Goal: Task Accomplishment & Management: Use online tool/utility

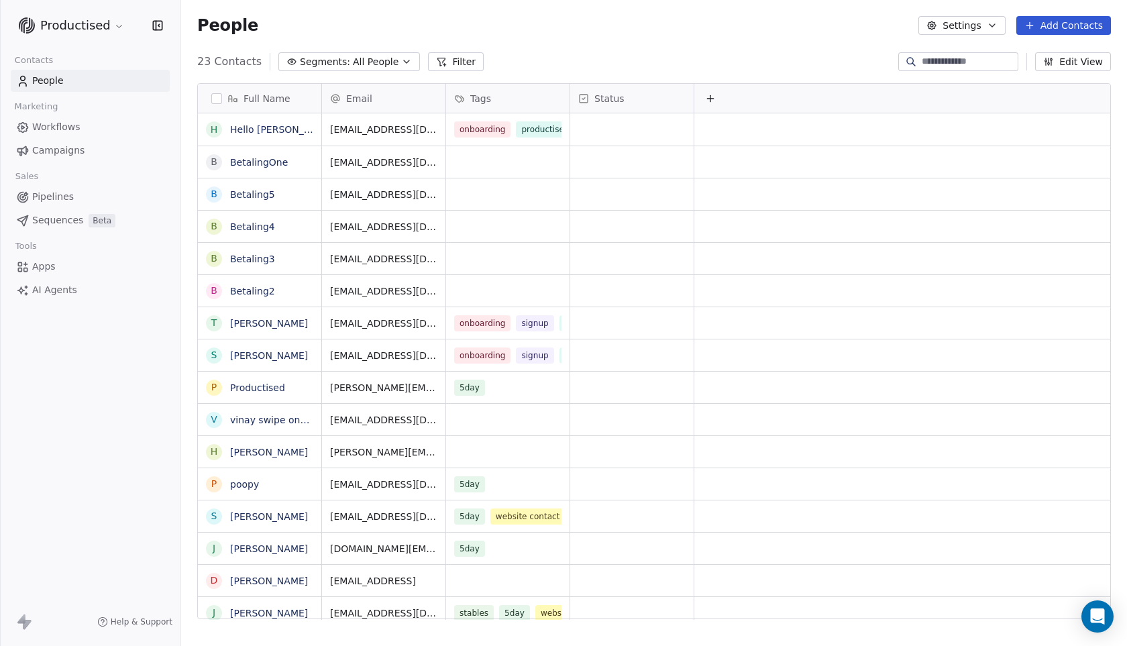
click at [62, 127] on span "Workflows" at bounding box center [56, 127] width 48 height 14
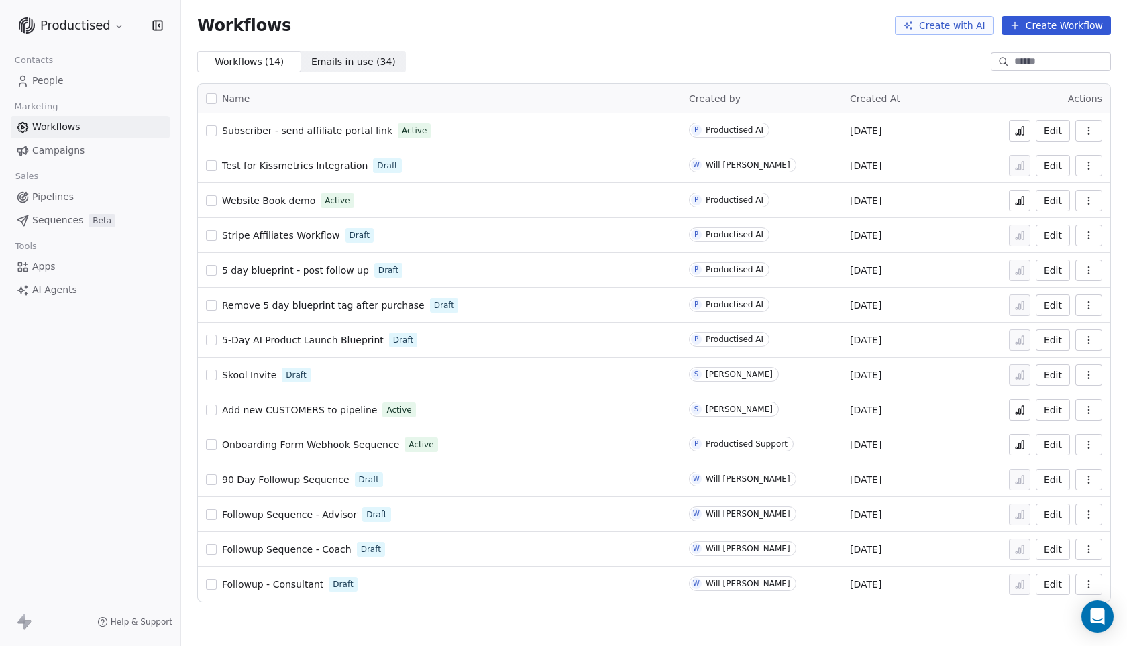
click at [319, 547] on span "Followup Sequence - Coach" at bounding box center [286, 549] width 129 height 11
click at [296, 548] on span "Followup Sequence - Coach" at bounding box center [286, 549] width 129 height 11
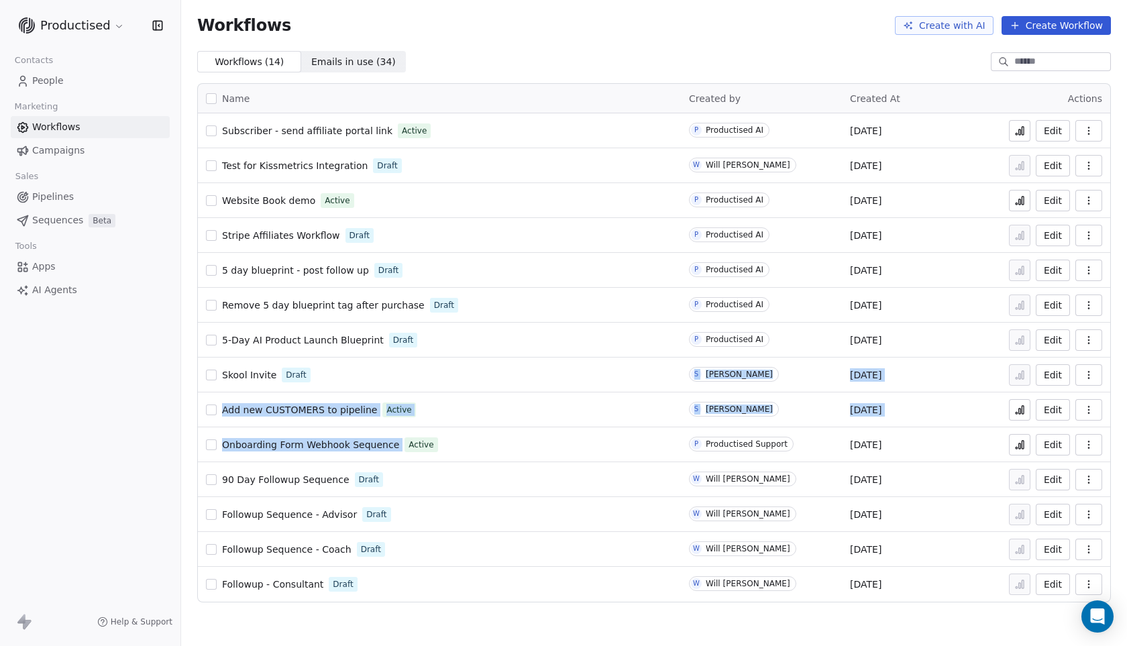
drag, startPoint x: 527, startPoint y: 396, endPoint x: 529, endPoint y: 386, distance: 9.6
click at [529, 386] on tbody "Subscriber - send affiliate portal link Active P Productised AI Jul 15, 2025 Ed…" at bounding box center [654, 357] width 912 height 488
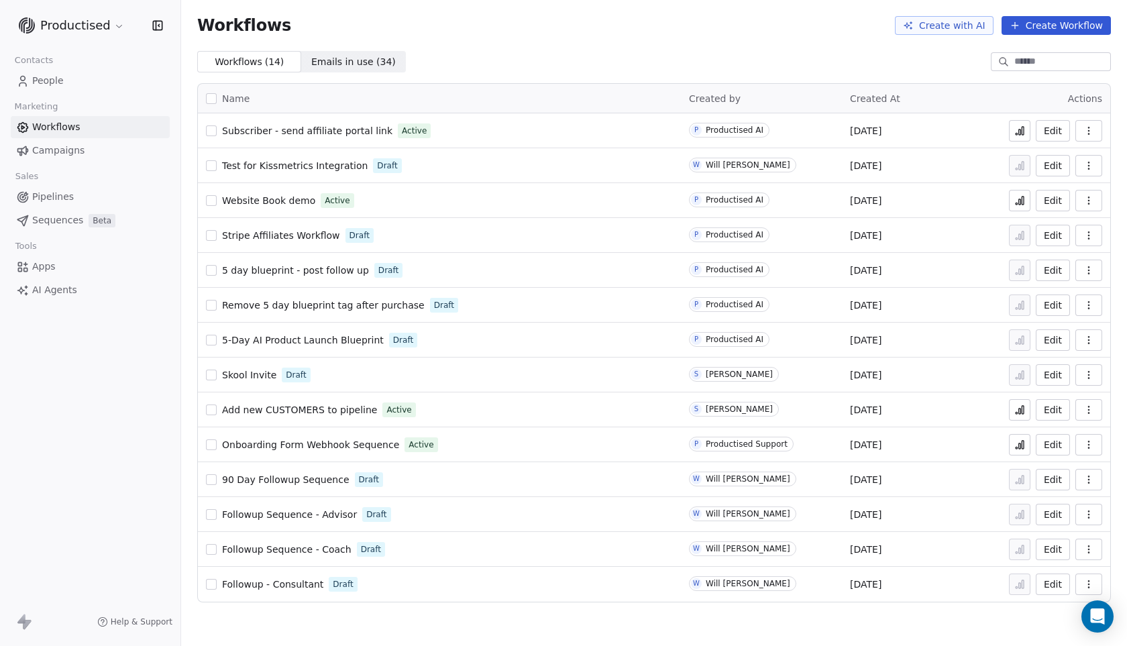
click at [455, 488] on div "90 Day Followup Sequence Draft" at bounding box center [439, 479] width 467 height 19
click at [294, 510] on span "Followup Sequence - Advisor" at bounding box center [289, 514] width 135 height 11
click at [288, 546] on span "Followup Sequence - Coach" at bounding box center [286, 549] width 129 height 11
click at [303, 514] on span "Followup Sequence - Advisor" at bounding box center [289, 514] width 135 height 11
click at [309, 515] on span "Followup Sequence - Advisor" at bounding box center [289, 514] width 135 height 11
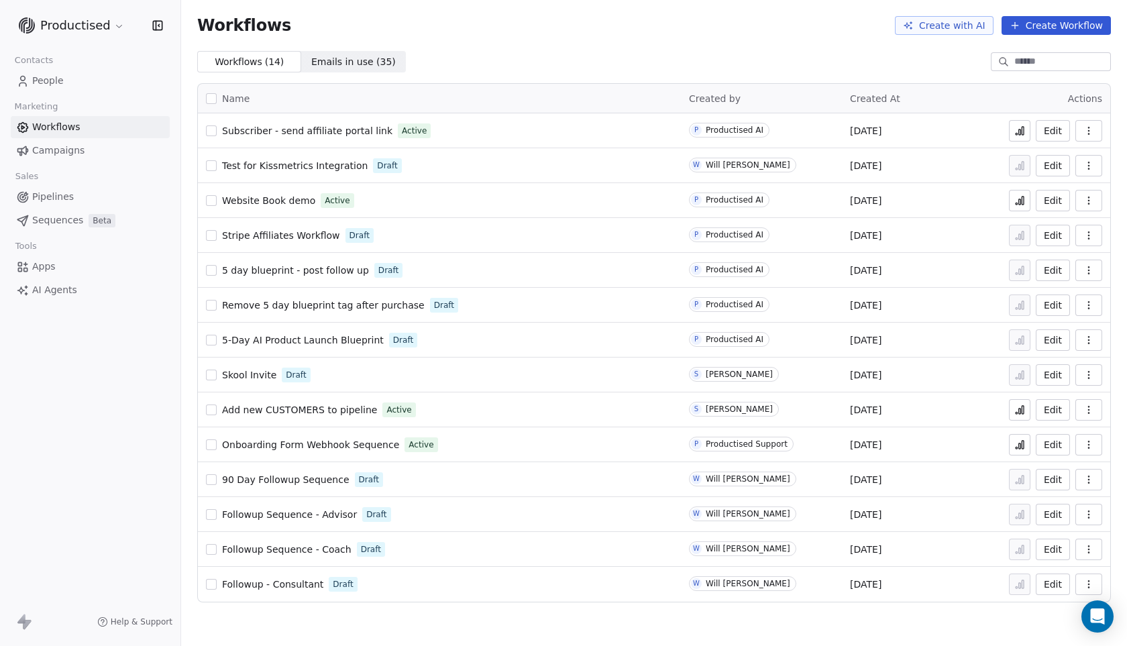
click at [282, 588] on span "Followup - Consultant" at bounding box center [272, 584] width 101 height 11
click at [321, 512] on span "Followup Sequence - Advisor" at bounding box center [289, 514] width 135 height 11
click at [115, 22] on html "Productised Contacts People Marketing Workflows Campaigns Sales Pipelines Seque…" at bounding box center [563, 323] width 1127 height 646
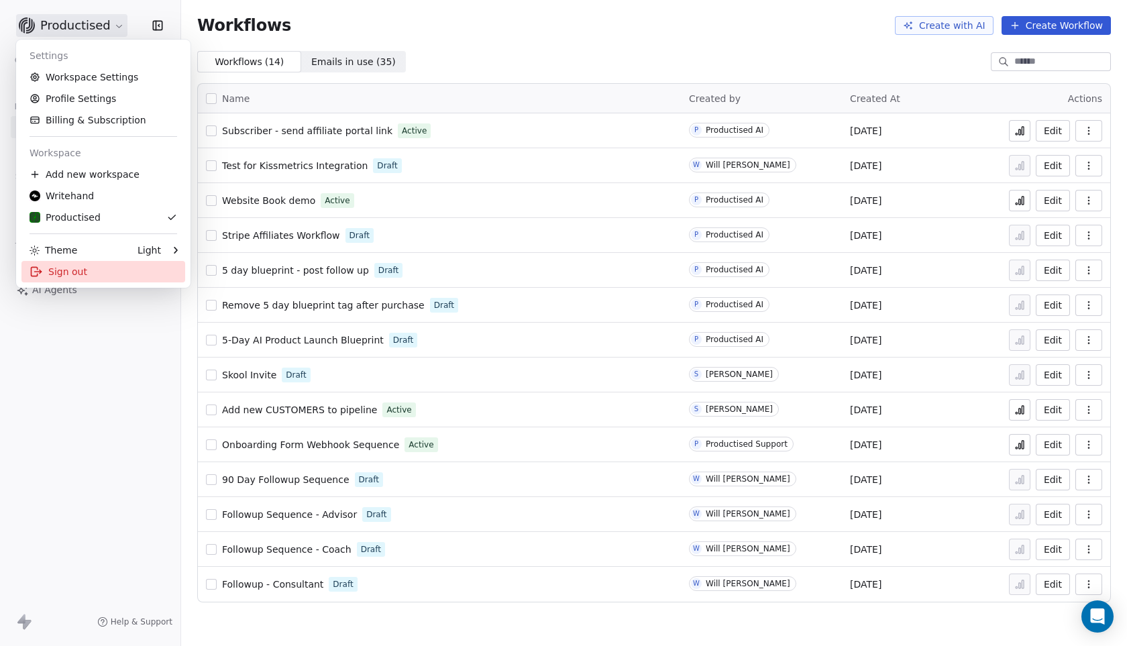
click at [103, 265] on div "Sign out" at bounding box center [103, 271] width 164 height 21
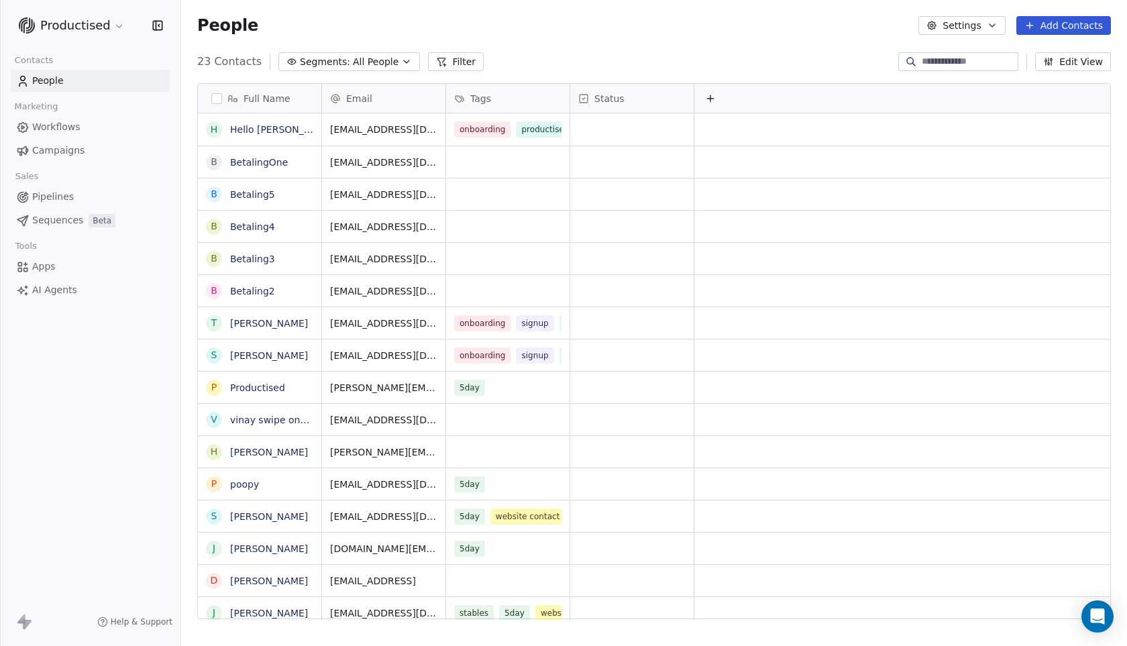
scroll to position [559, 936]
click at [62, 124] on span "Workflows" at bounding box center [56, 127] width 48 height 14
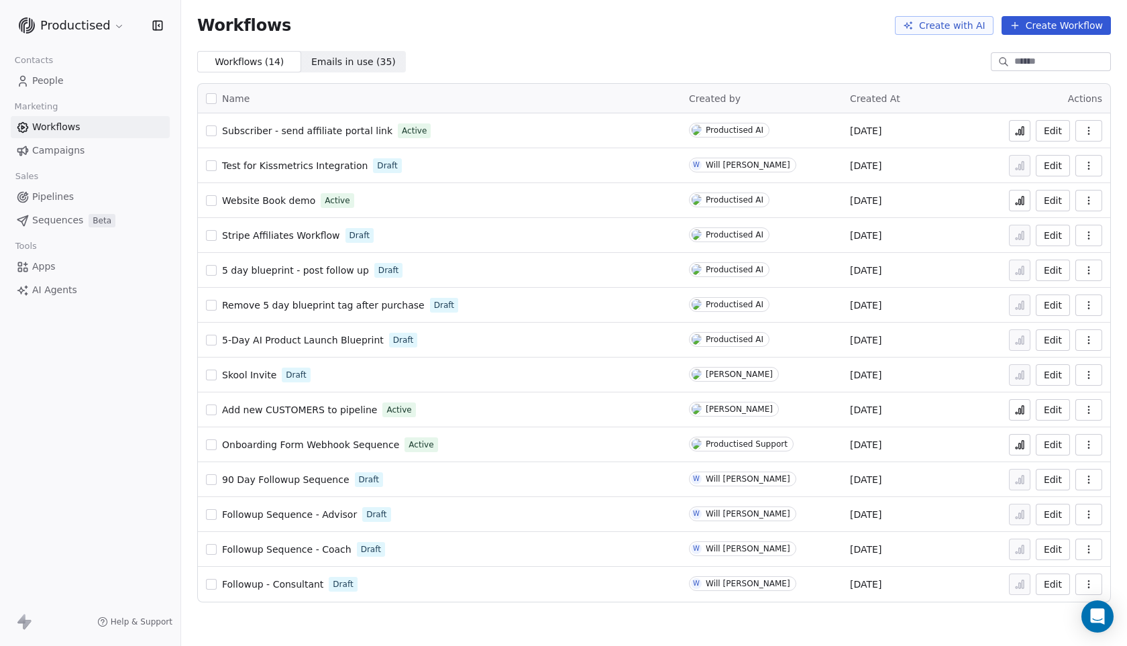
click at [319, 509] on span "Followup Sequence - Advisor" at bounding box center [289, 514] width 135 height 11
drag, startPoint x: 559, startPoint y: 584, endPoint x: 547, endPoint y: 532, distance: 53.6
click at [547, 532] on tbody "Subscriber - send affiliate portal link Active P Productised AI [DATE] Edit Tes…" at bounding box center [654, 357] width 912 height 488
click at [561, 555] on div "Followup Sequence - Coach Draft" at bounding box center [439, 549] width 467 height 19
click at [289, 511] on span "Followup Sequence - Advisor" at bounding box center [289, 514] width 135 height 11
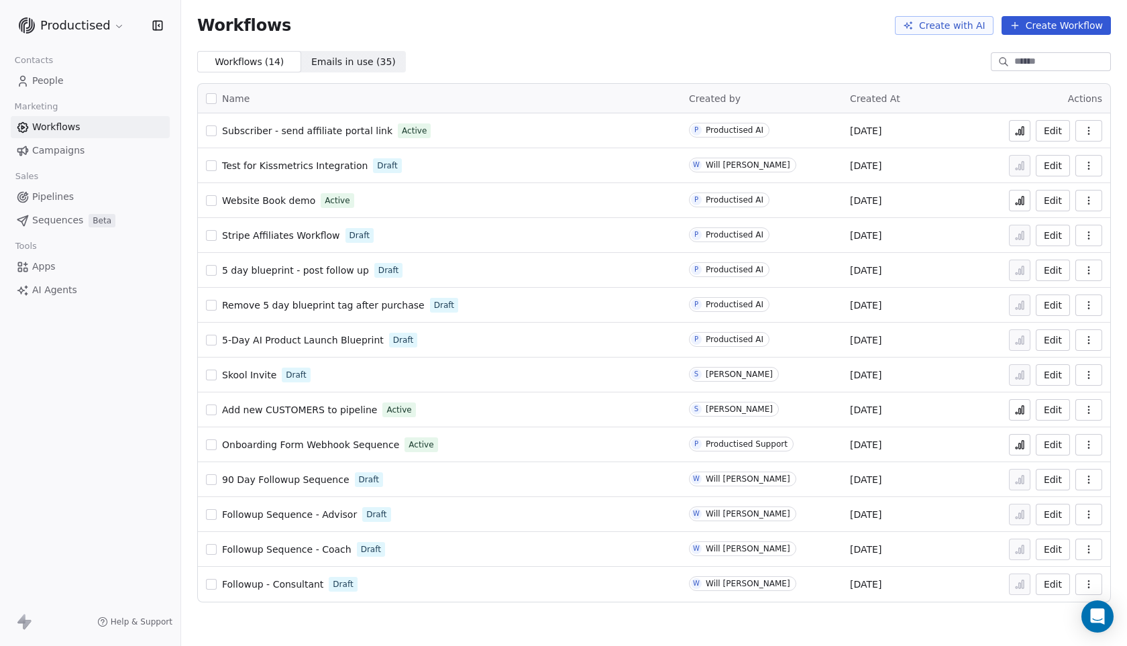
click at [286, 549] on span "Followup Sequence - Coach" at bounding box center [286, 549] width 129 height 11
click at [293, 511] on span "Followup Sequence - Advisor" at bounding box center [289, 514] width 135 height 11
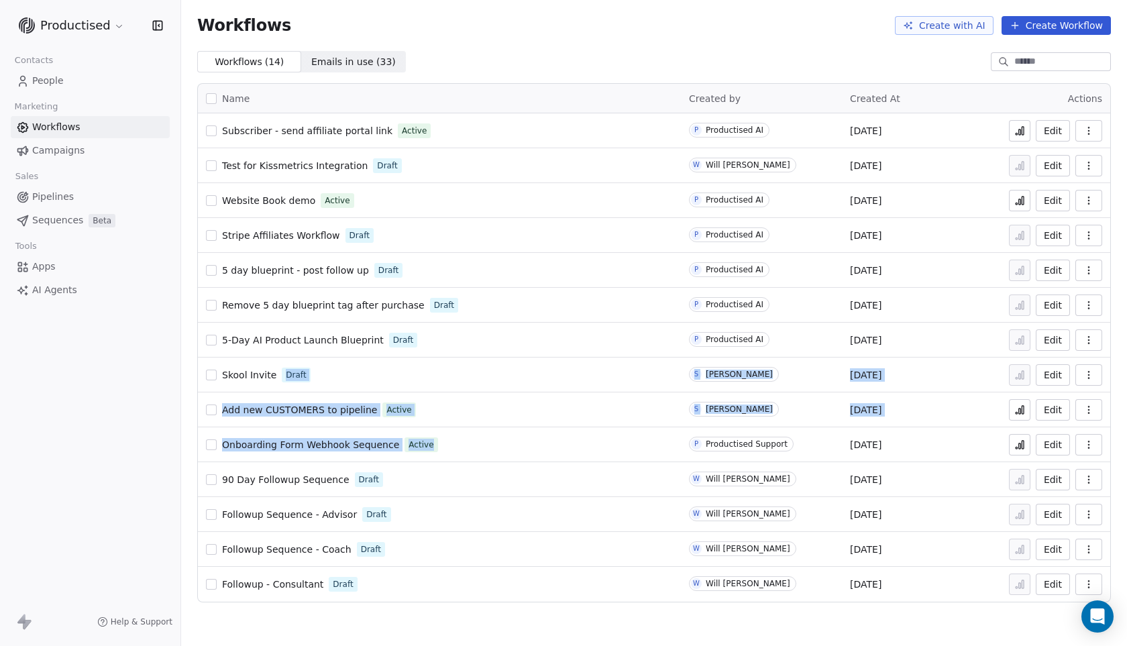
drag, startPoint x: 506, startPoint y: 445, endPoint x: 503, endPoint y: 360, distance: 85.9
click at [503, 360] on tbody "Subscriber - send affiliate portal link Active P Productised AI Jul 15, 2025 Ed…" at bounding box center [654, 357] width 912 height 488
click at [289, 474] on span "90 Day Followup Sequence" at bounding box center [285, 479] width 127 height 11
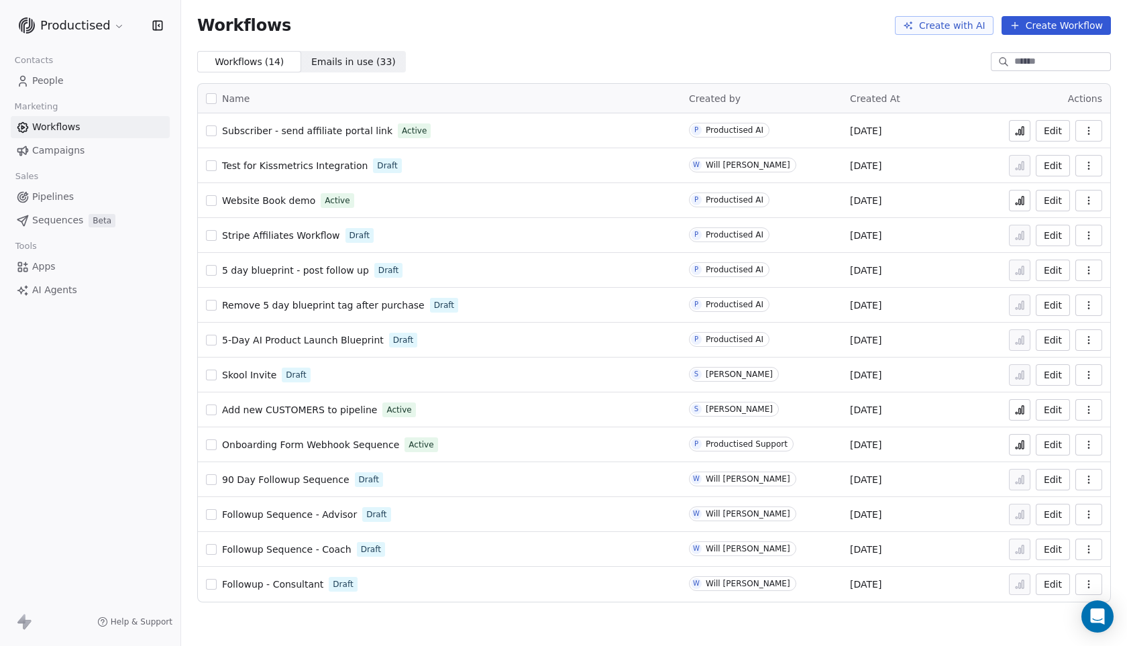
click at [299, 547] on span "Followup Sequence - Coach" at bounding box center [286, 549] width 129 height 11
